Goal: Task Accomplishment & Management: Manage account settings

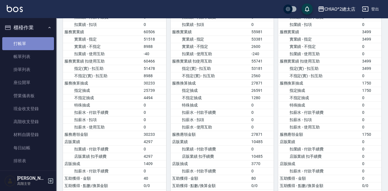
click at [30, 44] on link "打帳單" at bounding box center [28, 43] width 52 height 13
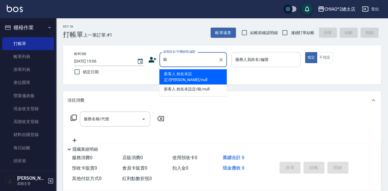
type input "新客人 姓名未設定/[PERSON_NAME]/null"
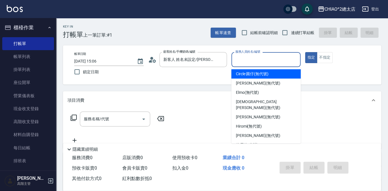
click at [266, 55] on input "服務人員姓名/編號" at bounding box center [266, 60] width 64 height 10
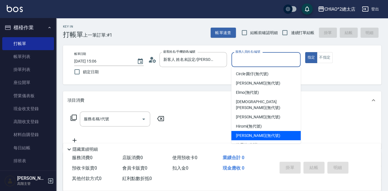
click at [259, 133] on span "[PERSON_NAME] (無代號)" at bounding box center [258, 136] width 44 height 6
type input "[PERSON_NAME](無代號)"
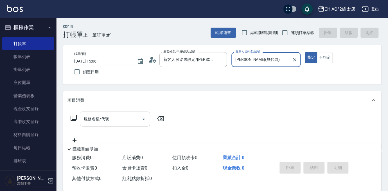
click at [113, 116] on input "服務名稱/代號" at bounding box center [110, 119] width 57 height 10
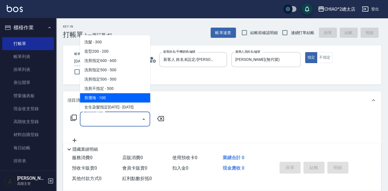
click at [120, 94] on span "剪瀏海 - 100" at bounding box center [115, 97] width 70 height 9
type input "剪瀏海(103111)"
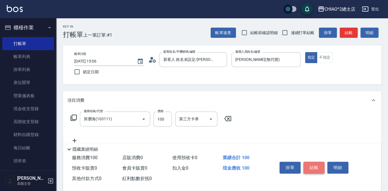
click at [318, 167] on button "結帳" at bounding box center [314, 167] width 21 height 12
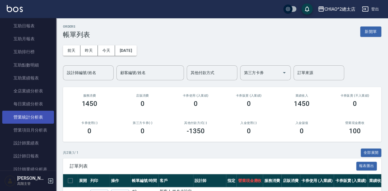
scroll to position [281, 0]
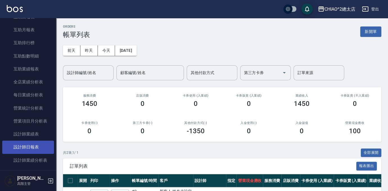
click at [35, 151] on link "設計師日報表" at bounding box center [28, 146] width 52 height 13
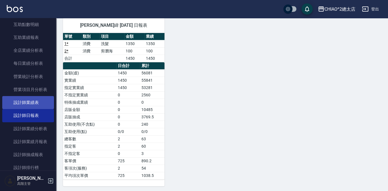
scroll to position [358, 0]
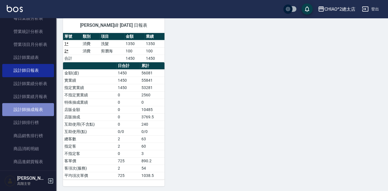
click at [40, 110] on link "設計師抽成報表" at bounding box center [28, 109] width 52 height 13
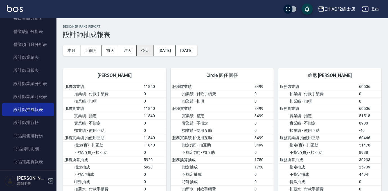
click at [145, 46] on button "今天" at bounding box center [145, 50] width 17 height 10
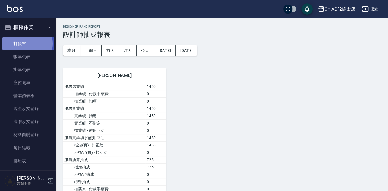
click at [21, 43] on link "打帳單" at bounding box center [28, 43] width 52 height 13
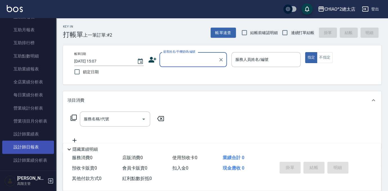
scroll to position [332, 0]
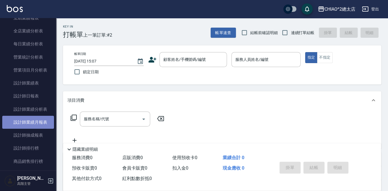
click at [36, 123] on link "設計師業績月報表" at bounding box center [28, 122] width 52 height 13
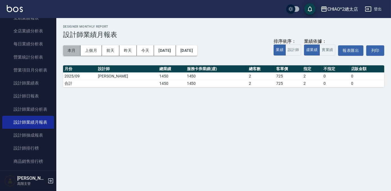
click at [73, 51] on button "本月" at bounding box center [71, 50] width 17 height 10
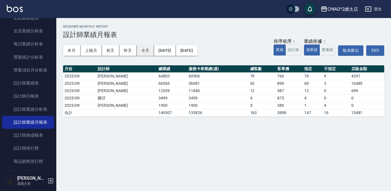
click at [145, 52] on button "今天" at bounding box center [145, 50] width 17 height 10
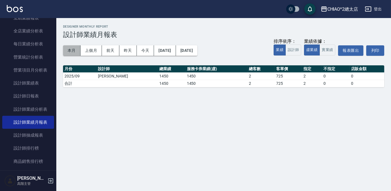
click at [72, 49] on button "本月" at bounding box center [71, 50] width 17 height 10
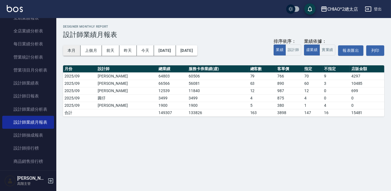
click at [69, 48] on button "本月" at bounding box center [71, 50] width 17 height 10
click at [71, 46] on button "本月" at bounding box center [71, 50] width 17 height 10
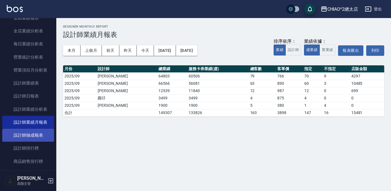
click at [34, 133] on link "設計師抽成報表" at bounding box center [28, 135] width 52 height 13
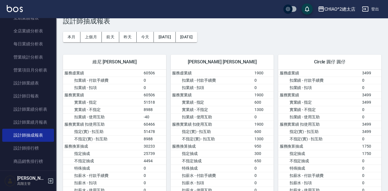
scroll to position [25, 0]
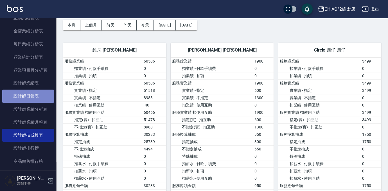
click at [40, 97] on link "設計師日報表" at bounding box center [28, 95] width 52 height 13
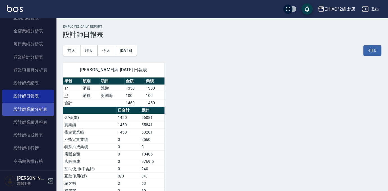
click at [40, 108] on link "設計師業績分析表" at bounding box center [28, 109] width 52 height 13
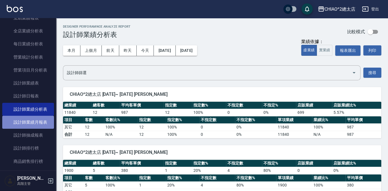
click at [35, 120] on link "設計師業績月報表" at bounding box center [28, 122] width 52 height 13
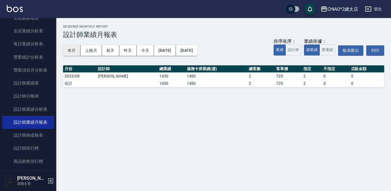
click at [75, 48] on button "本月" at bounding box center [71, 50] width 17 height 10
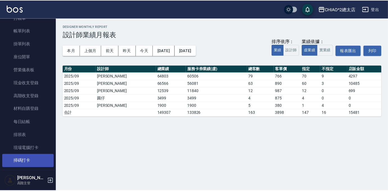
scroll to position [25, 0]
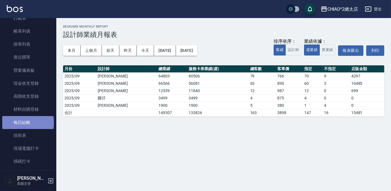
click at [27, 123] on link "每日結帳" at bounding box center [28, 122] width 52 height 13
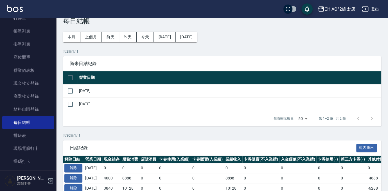
scroll to position [25, 0]
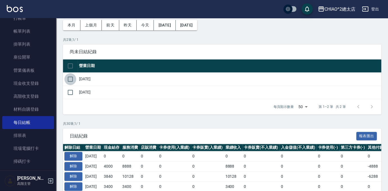
click at [70, 81] on input "checkbox" at bounding box center [70, 79] width 12 height 12
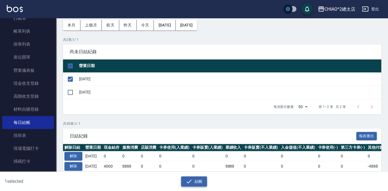
click at [190, 179] on icon "button" at bounding box center [189, 181] width 7 height 7
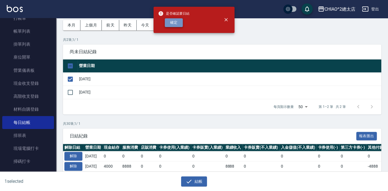
click at [177, 21] on button "確定" at bounding box center [174, 22] width 18 height 9
checkbox input "false"
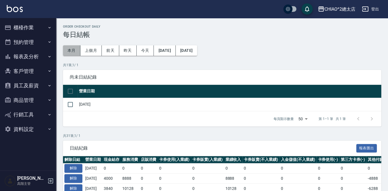
click at [71, 49] on button "本月" at bounding box center [71, 50] width 17 height 10
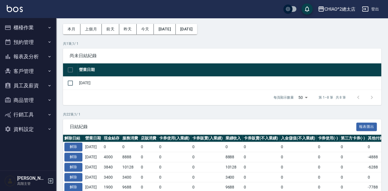
scroll to position [20, 0]
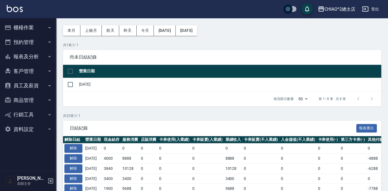
click at [24, 81] on button "員工及薪資" at bounding box center [28, 85] width 52 height 15
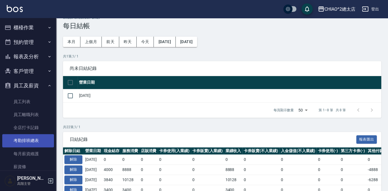
scroll to position [0, 0]
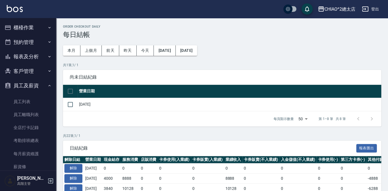
click at [39, 30] on button "櫃檯作業" at bounding box center [28, 27] width 52 height 15
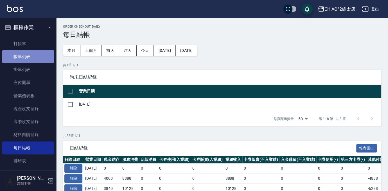
click at [30, 58] on link "帳單列表" at bounding box center [28, 56] width 52 height 13
